Goal: Information Seeking & Learning: Learn about a topic

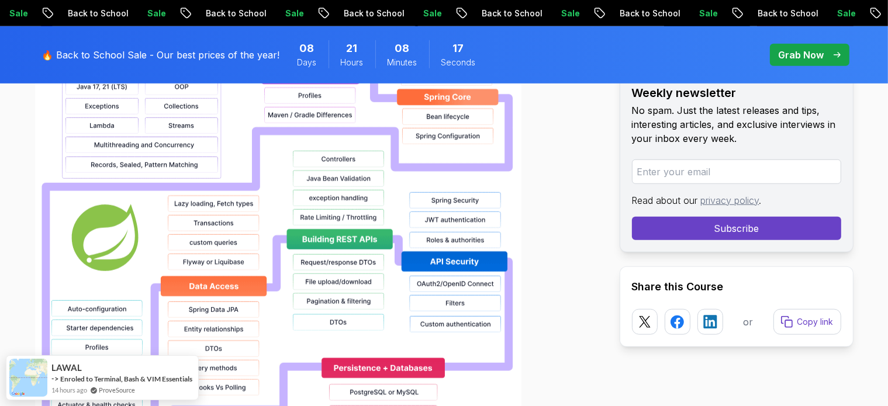
scroll to position [984, 0]
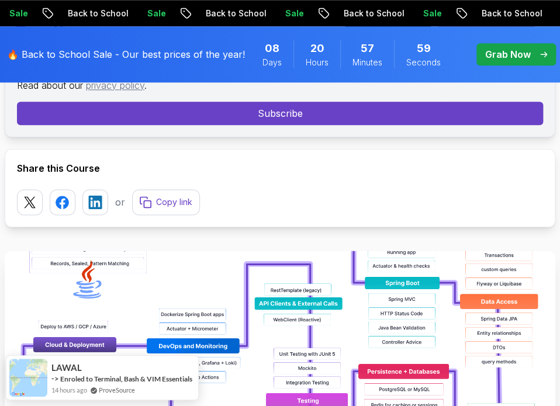
scroll to position [338, 0]
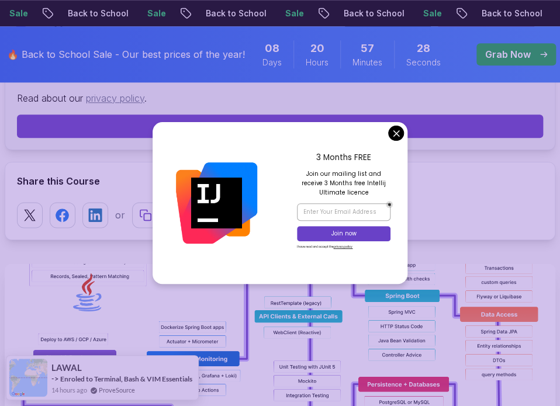
click at [404, 130] on div "3 Months FREE Join our mailing list and receive 3 Months free Intellij Ultimate…" at bounding box center [343, 203] width 127 height 162
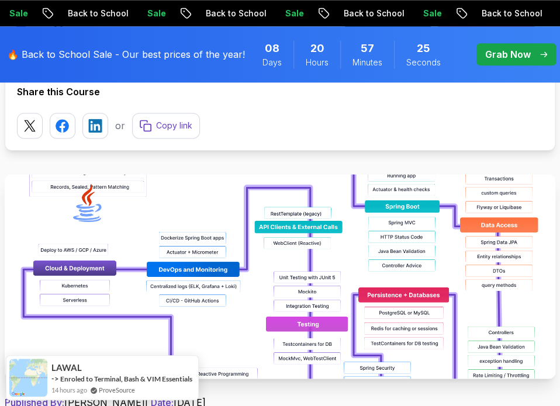
click at [229, 250] on img at bounding box center [280, 276] width 551 height 205
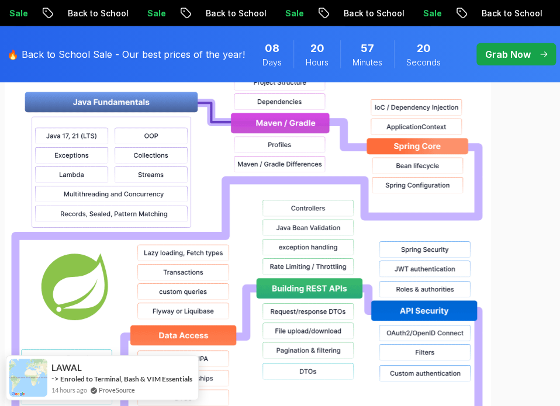
scroll to position [1184, 0]
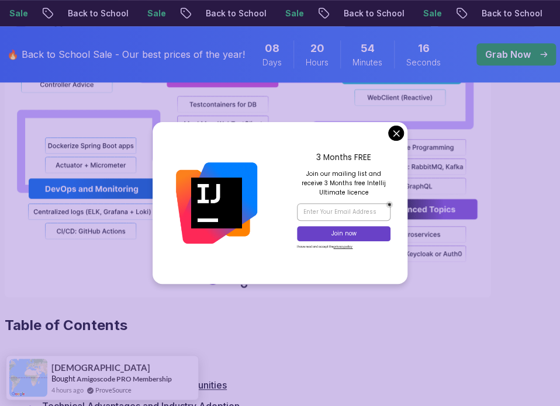
scroll to position [1653, 0]
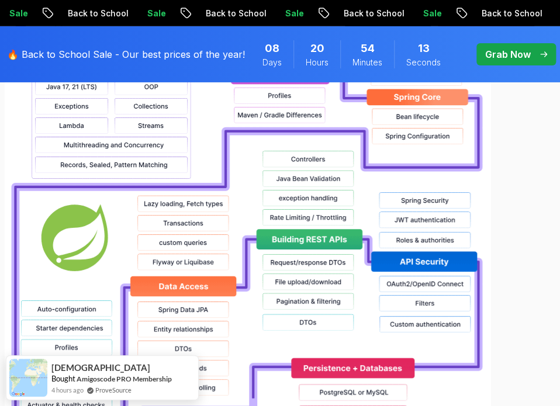
scroll to position [1204, 0]
